Goal: Transaction & Acquisition: Book appointment/travel/reservation

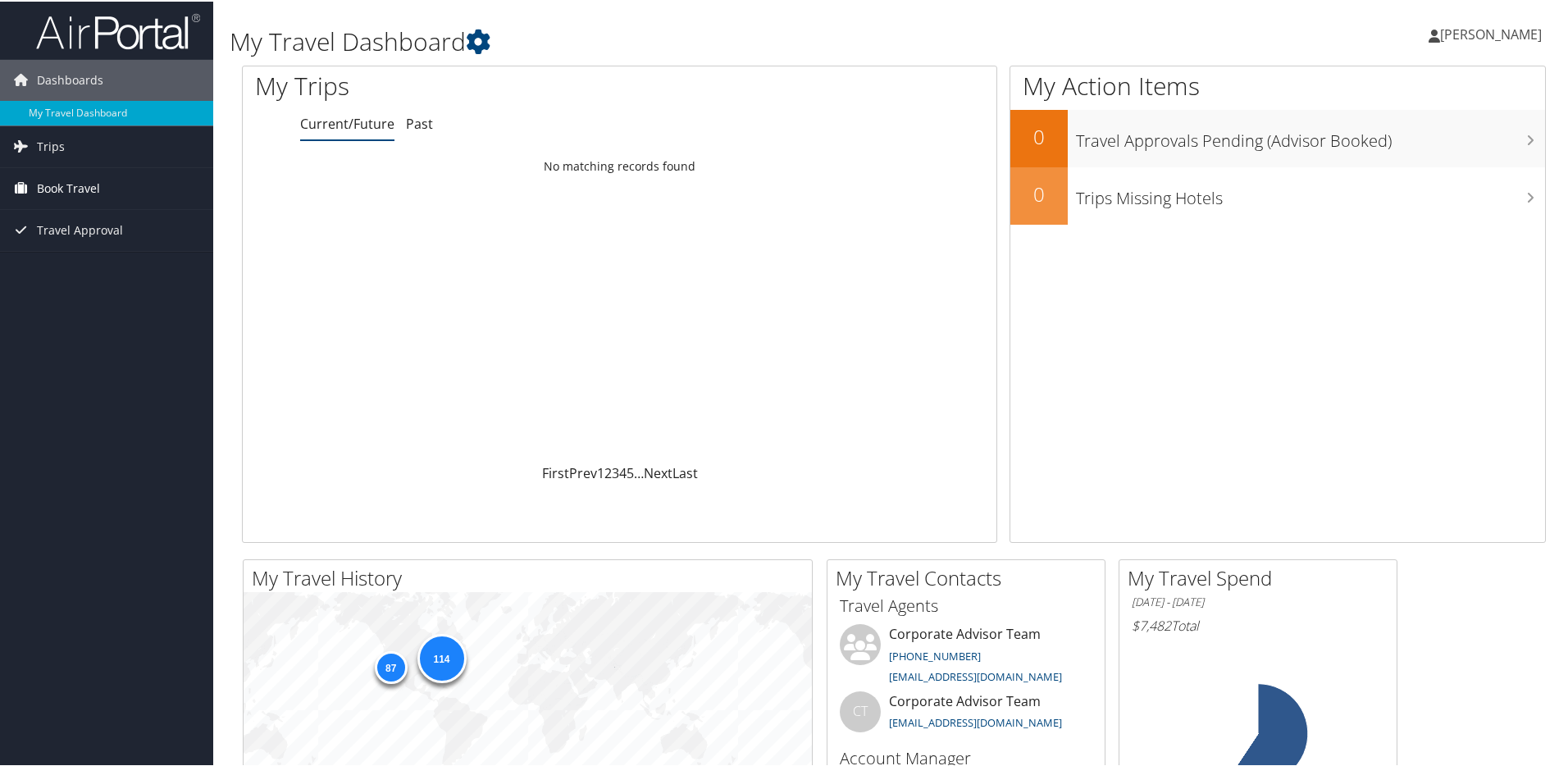
click at [90, 182] on span "Book Travel" at bounding box center [68, 186] width 63 height 41
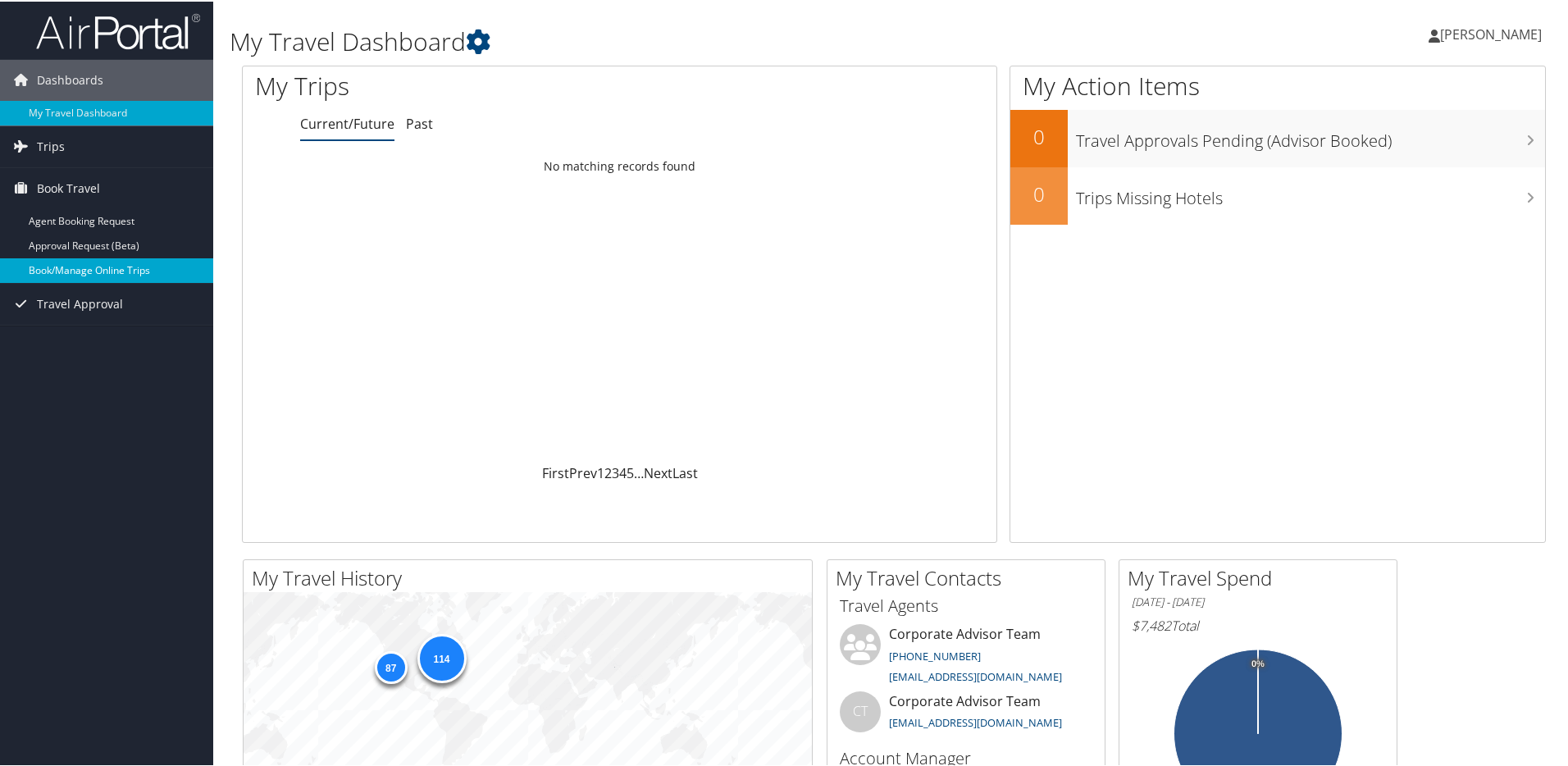
click at [86, 261] on link "Book/Manage Online Trips" at bounding box center [107, 268] width 213 height 24
